Goal: Task Accomplishment & Management: Manage account settings

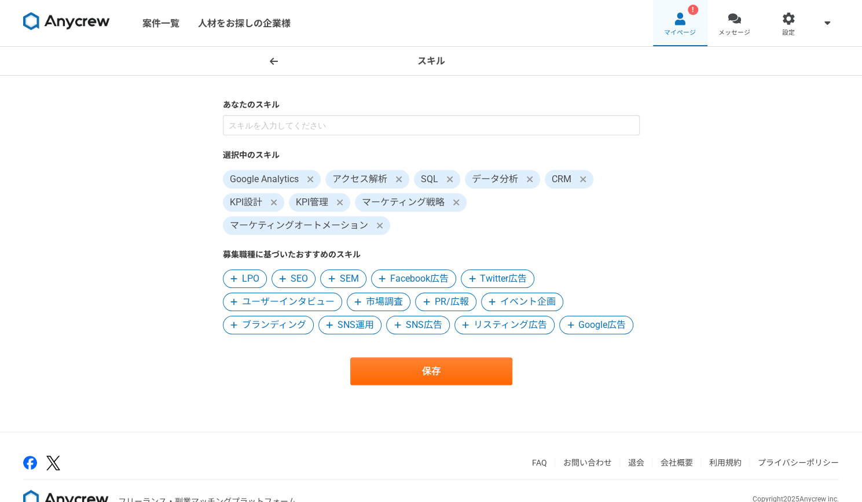
click at [682, 33] on span "マイページ" at bounding box center [680, 32] width 32 height 9
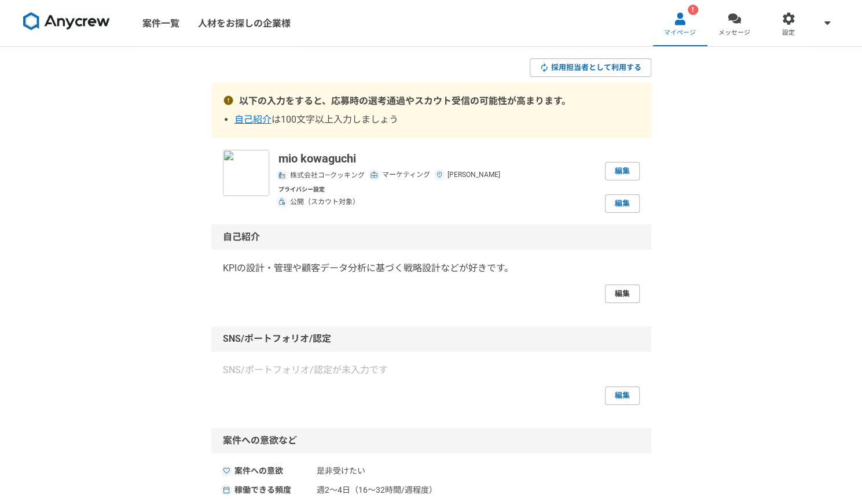
click at [622, 289] on link "編集" at bounding box center [622, 294] width 35 height 19
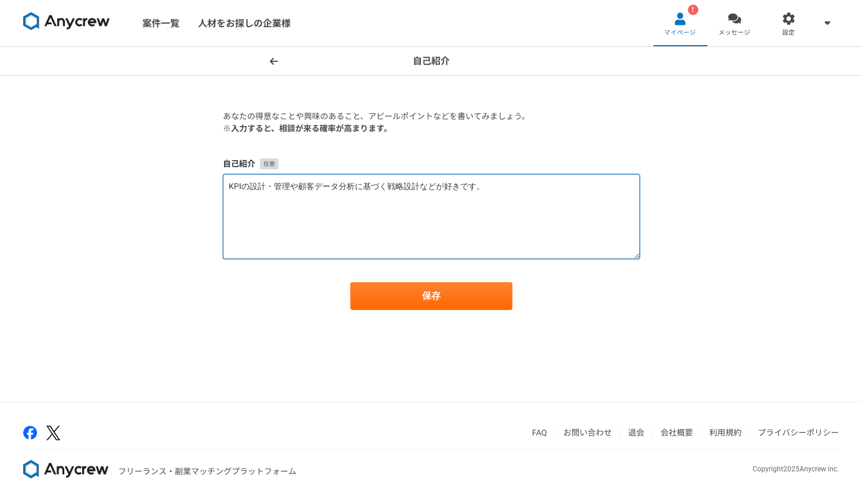
click at [356, 236] on textarea "KPIの設計・管理や顧客データ分析に基づく戦略設計などが好きです。" at bounding box center [431, 216] width 417 height 85
paste textarea "これまで複数のスタートアップのマーケティング担当として、マーケティング戦略策定・KPI設計管理・ユーザーデータ分析（SQL使用）に基づくCRM施策の企画実行・…"
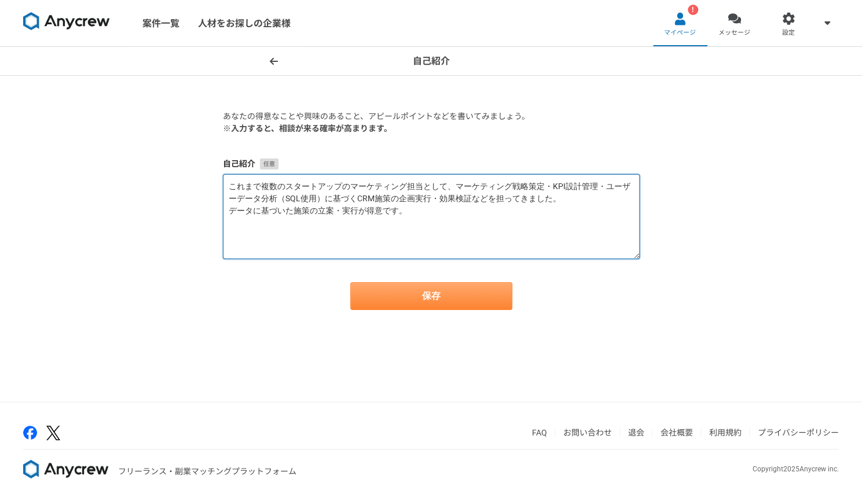
type textarea "これまで複数のスタートアップのマーケティング担当として、マーケティング戦略策定・KPI設計管理・ユーザーデータ分析（SQL使用）に基づくCRM施策の企画実行・…"
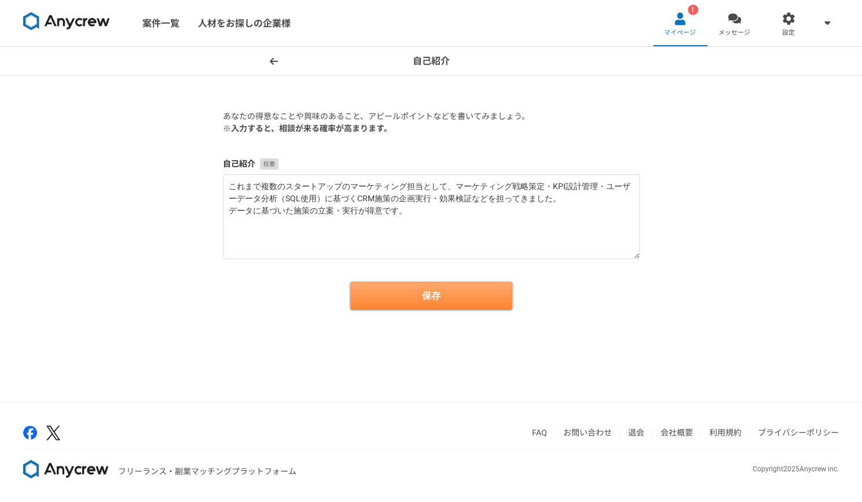
click at [403, 303] on button "保存" at bounding box center [431, 296] width 162 height 28
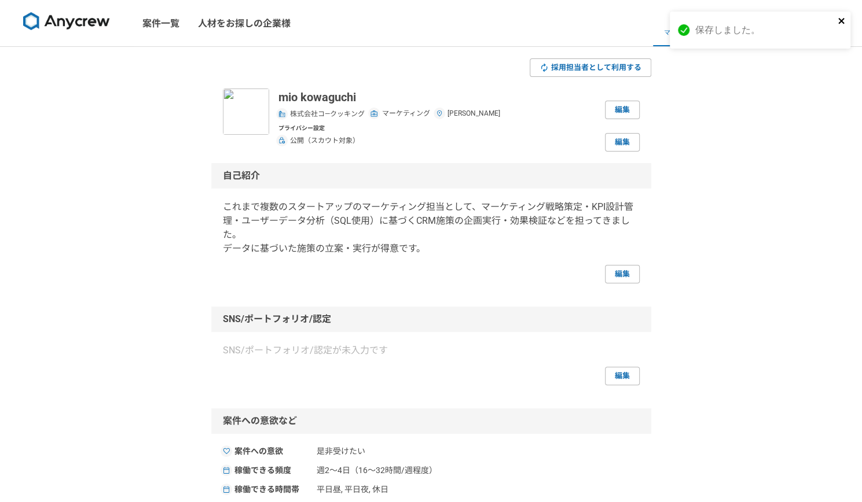
click at [843, 21] on icon "close" at bounding box center [841, 20] width 8 height 9
